Goal: Transaction & Acquisition: Book appointment/travel/reservation

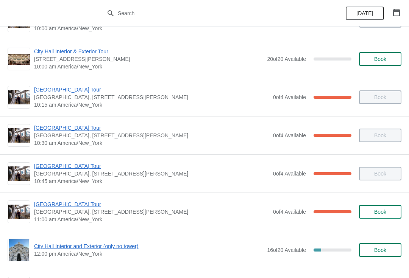
scroll to position [108, 0]
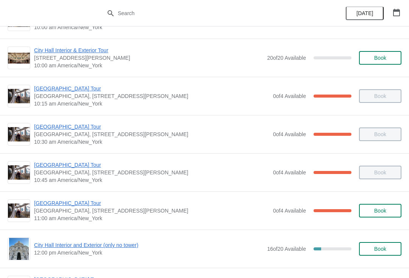
click at [63, 200] on span "[GEOGRAPHIC_DATA] Tour" at bounding box center [151, 204] width 235 height 8
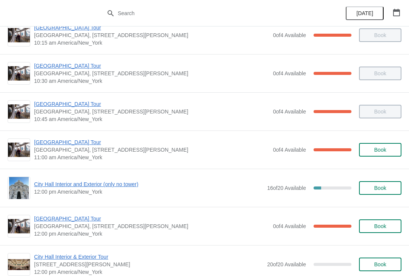
scroll to position [174, 0]
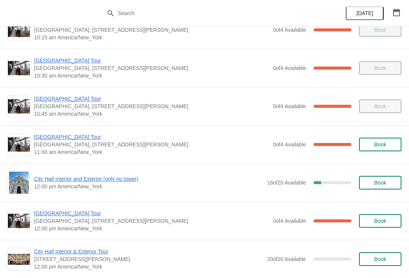
click at [78, 182] on span "City Hall Interior and Exterior (only no tower)" at bounding box center [148, 179] width 229 height 8
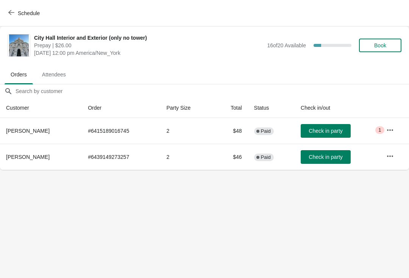
click at [387, 46] on span "Book" at bounding box center [380, 45] width 29 height 6
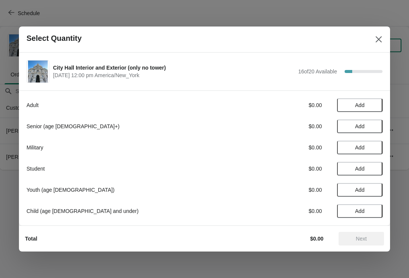
click at [361, 102] on button "Add" at bounding box center [359, 105] width 45 height 14
click at [361, 238] on span "Next" at bounding box center [361, 239] width 11 height 6
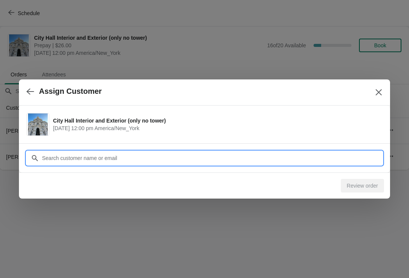
click at [97, 153] on input "Customer" at bounding box center [212, 159] width 341 height 14
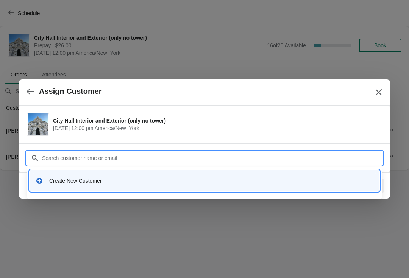
click at [77, 182] on div "Create New Customer" at bounding box center [211, 181] width 324 height 8
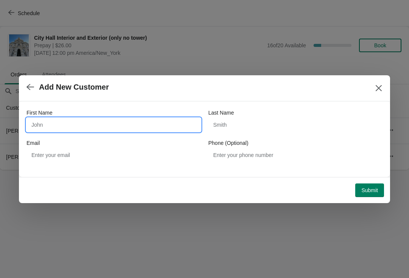
click at [112, 127] on input "First Name" at bounding box center [114, 125] width 174 height 14
type input "Karen"
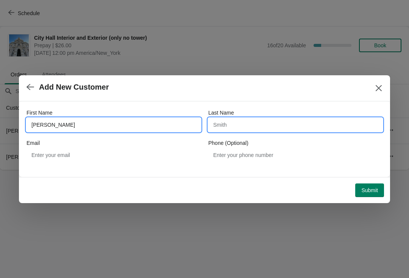
click at [250, 130] on input "Last Name" at bounding box center [295, 125] width 174 height 14
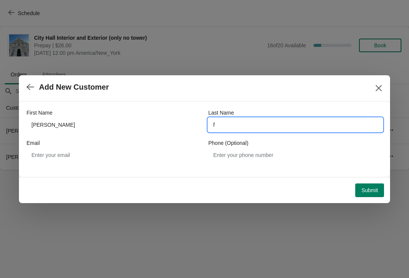
type input "f"
click at [370, 187] on span "Submit" at bounding box center [369, 190] width 17 height 6
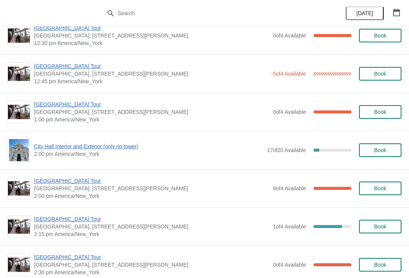
scroll to position [475, 0]
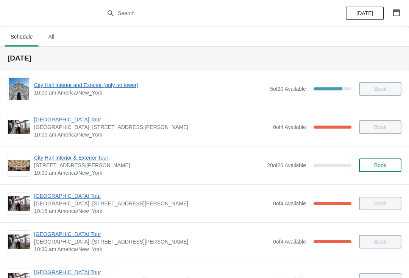
click at [143, 157] on span "City Hall Interior & Exterior Tour" at bounding box center [148, 158] width 229 height 8
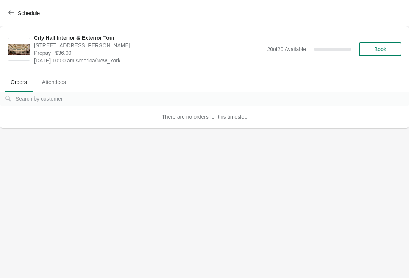
click at [20, 10] on span "Schedule" at bounding box center [29, 13] width 22 height 6
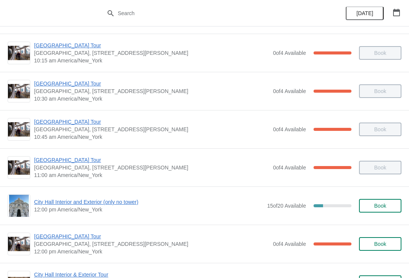
scroll to position [152, 0]
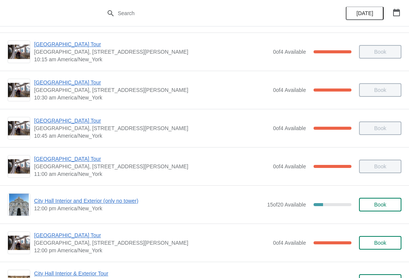
click at [145, 203] on span "City Hall Interior and Exterior (only no tower)" at bounding box center [148, 201] width 229 height 8
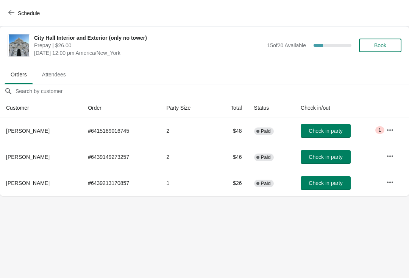
click at [392, 41] on button "Book" at bounding box center [380, 46] width 42 height 14
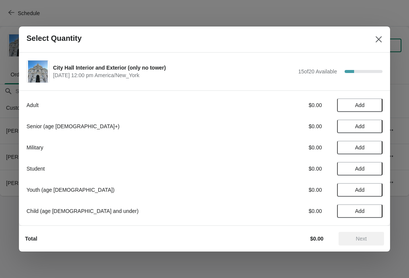
click at [367, 105] on span "Add" at bounding box center [360, 105] width 32 height 6
click at [351, 102] on div "1" at bounding box center [359, 106] width 45 height 8
click at [352, 103] on div "1" at bounding box center [359, 106] width 45 height 8
click at [375, 120] on button "Add" at bounding box center [359, 127] width 45 height 14
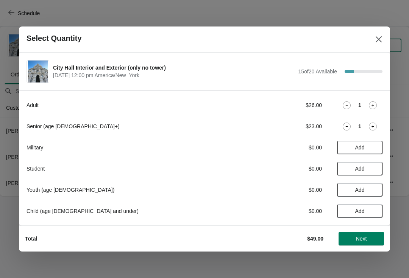
click at [374, 167] on span "Add" at bounding box center [360, 169] width 32 height 6
click at [376, 105] on icon at bounding box center [373, 106] width 8 height 8
click at [359, 100] on div "Adult $52.00 2" at bounding box center [205, 105] width 356 height 14
click at [352, 101] on div "Adult $52.00 2" at bounding box center [205, 105] width 356 height 14
click at [353, 103] on div "2" at bounding box center [359, 106] width 45 height 8
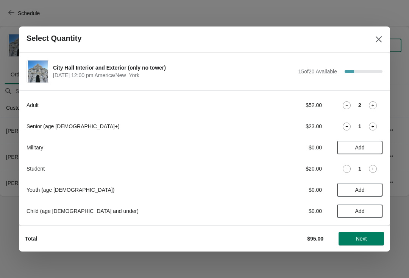
click at [359, 100] on div "Adult $52.00 2" at bounding box center [205, 105] width 356 height 14
click at [350, 103] on icon at bounding box center [347, 106] width 8 height 8
click at [354, 105] on div "1" at bounding box center [359, 106] width 45 height 8
click at [350, 105] on icon at bounding box center [347, 106] width 8 height 8
click at [324, 103] on div "Adult $0.00 Add" at bounding box center [205, 105] width 356 height 14
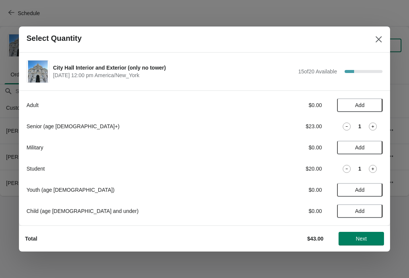
click at [377, 179] on div "Adult $0.00 Add Senior (age [DEMOGRAPHIC_DATA]+) $23.00 1 Military $0.00 Add St…" at bounding box center [205, 154] width 356 height 127
click at [368, 237] on span "Next" at bounding box center [361, 239] width 33 height 6
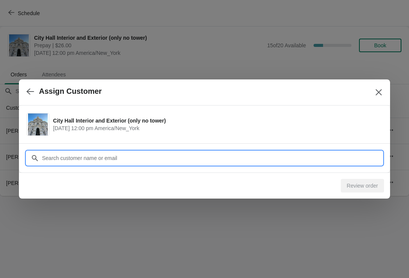
click at [168, 155] on input "Customer" at bounding box center [212, 159] width 341 height 14
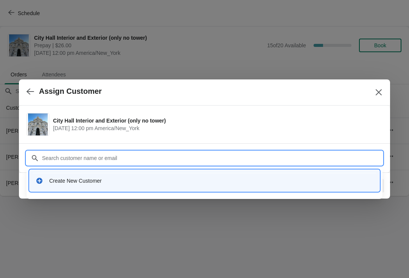
click at [148, 186] on div "Create New Customer" at bounding box center [205, 181] width 344 height 16
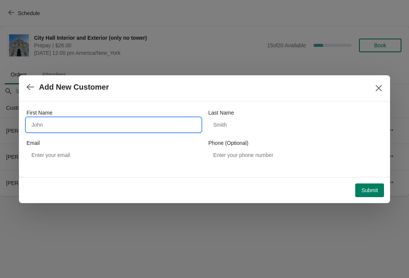
click at [52, 120] on input "First Name" at bounding box center [114, 125] width 174 height 14
type input "[PERSON_NAME]"
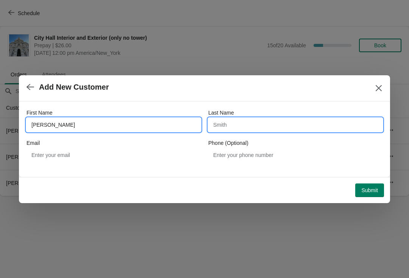
click at [262, 127] on input "Last Name" at bounding box center [295, 125] width 174 height 14
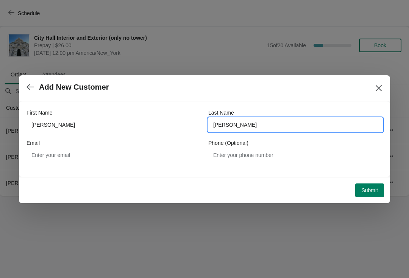
type input "[PERSON_NAME]"
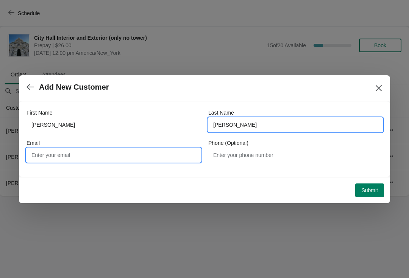
click at [122, 155] on input "Email" at bounding box center [114, 155] width 174 height 14
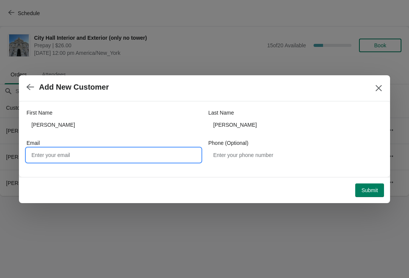
click at [376, 181] on div "Submit" at bounding box center [203, 189] width 362 height 17
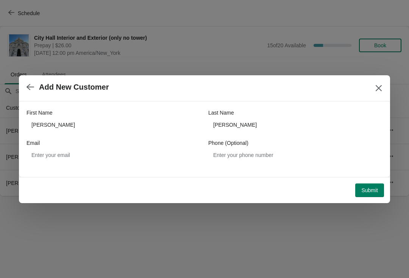
click at [372, 190] on span "Submit" at bounding box center [369, 190] width 17 height 6
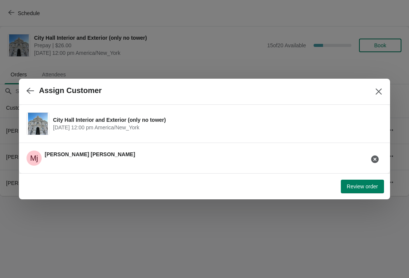
click at [376, 188] on span "Review order" at bounding box center [362, 187] width 31 height 6
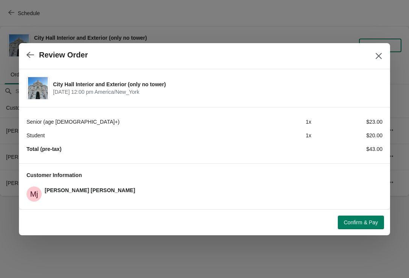
click at [368, 220] on span "Confirm & Pay" at bounding box center [361, 223] width 34 height 6
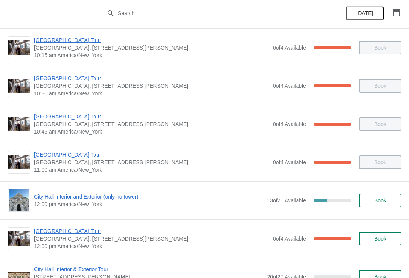
scroll to position [159, 0]
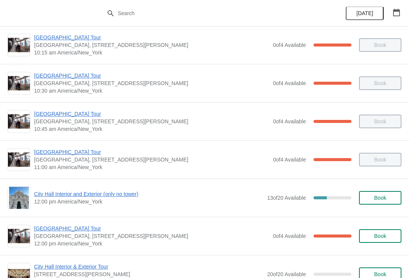
click at [127, 192] on span "City Hall Interior and Exterior (only no tower)" at bounding box center [148, 195] width 229 height 8
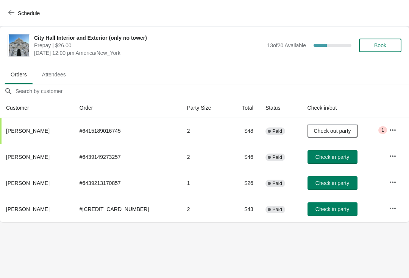
click at [386, 41] on button "Book" at bounding box center [380, 46] width 42 height 14
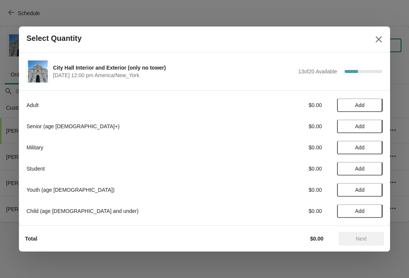
click at [367, 100] on button "Add" at bounding box center [359, 105] width 45 height 14
click at [388, 98] on div "Adult $26.00 1 Senior (age 65+) $0.00 Add Military $0.00 Add Student $0.00 Add …" at bounding box center [204, 158] width 371 height 135
click at [376, 102] on icon at bounding box center [373, 106] width 8 height 8
click at [368, 241] on span "Next" at bounding box center [361, 239] width 33 height 6
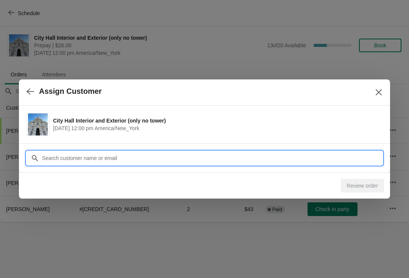
click at [177, 161] on input "Customer" at bounding box center [212, 159] width 341 height 14
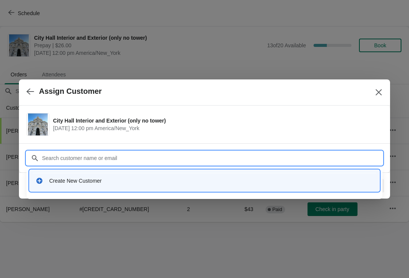
click at [165, 182] on div "Create New Customer" at bounding box center [211, 181] width 324 height 8
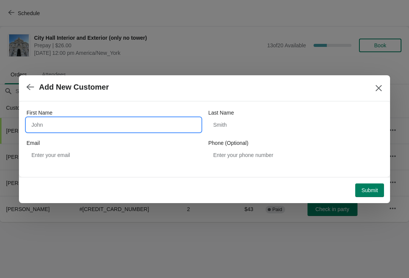
click at [120, 125] on input "First Name" at bounding box center [114, 125] width 174 height 14
click at [383, 84] on button "Close" at bounding box center [379, 88] width 14 height 14
